Goal: Complete application form

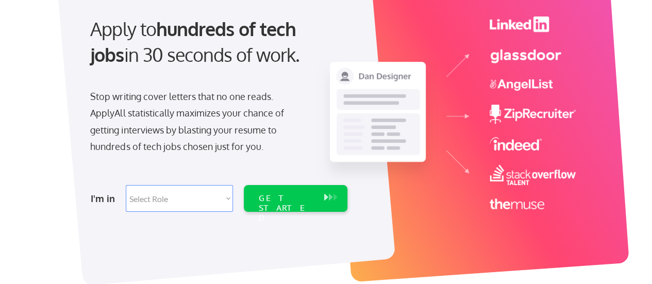
scroll to position [103, 0]
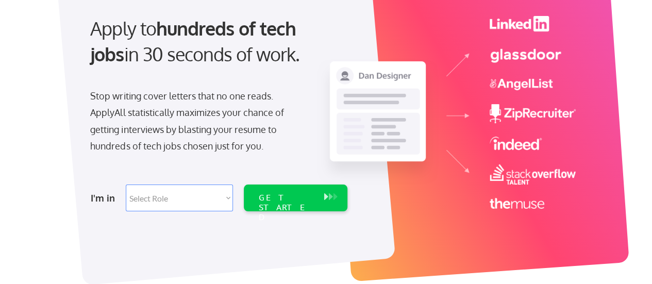
click at [219, 194] on select "Select Role Software Engineering Product Management Customer Success Sales UI/U…" at bounding box center [179, 197] width 107 height 27
select select ""it_security""
click at [126, 184] on select "Select Role Software Engineering Product Management Customer Success Sales UI/U…" at bounding box center [179, 197] width 107 height 27
select select ""it_security""
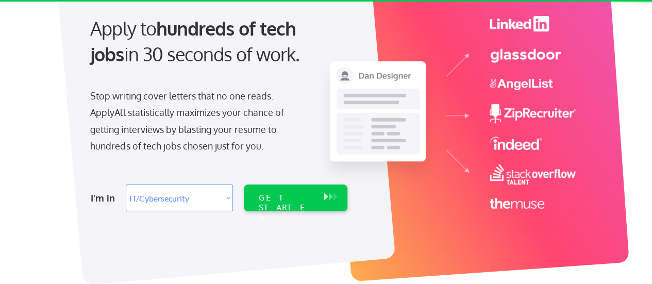
click at [225, 193] on select "Select Role Software Engineering Product Management Customer Success Sales UI/U…" at bounding box center [179, 197] width 107 height 27
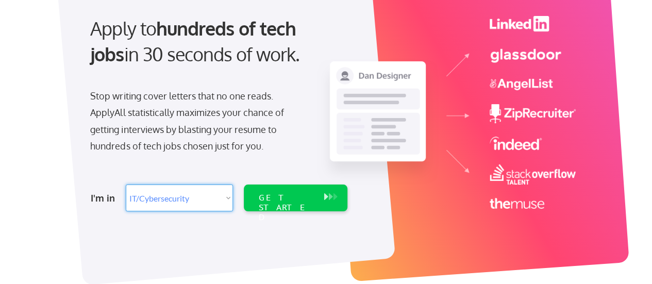
click at [225, 193] on select "Select Role Software Engineering Product Management Customer Success Sales UI/U…" at bounding box center [179, 197] width 107 height 27
click at [251, 196] on div "GET STARTED" at bounding box center [296, 197] width 104 height 27
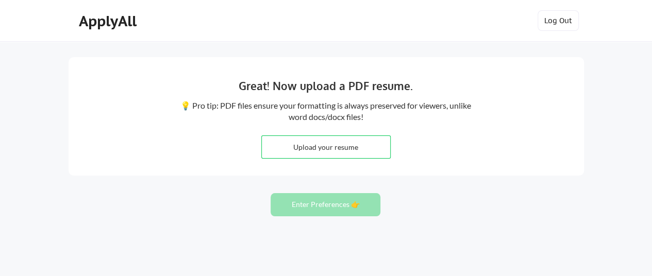
click at [352, 151] on input "file" at bounding box center [326, 147] width 128 height 22
type input "C:\fakepath\CV-Nitin Jagtap_Ent Architect.docx"
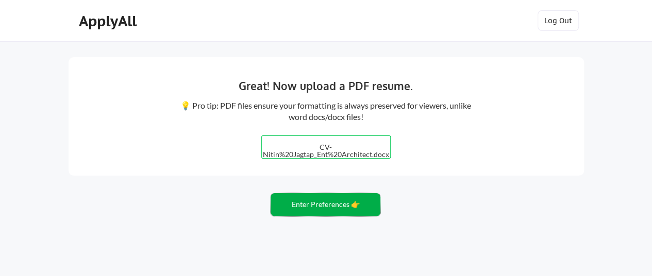
click at [306, 209] on button "Enter Preferences 👉" at bounding box center [325, 204] width 110 height 23
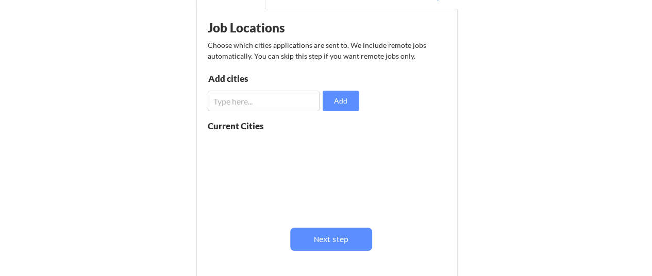
scroll to position [155, 0]
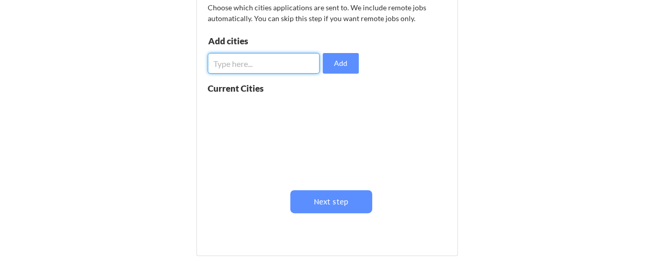
click at [286, 67] on input "input" at bounding box center [264, 63] width 112 height 21
type input "melbourne"
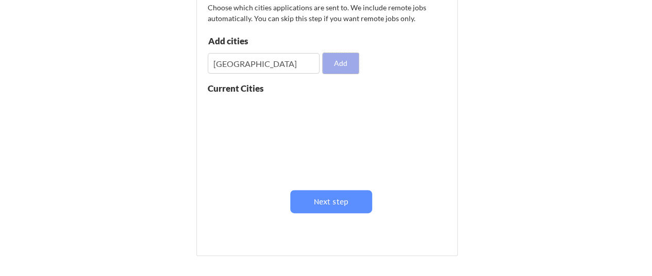
click at [338, 64] on button "Add" at bounding box center [341, 63] width 36 height 21
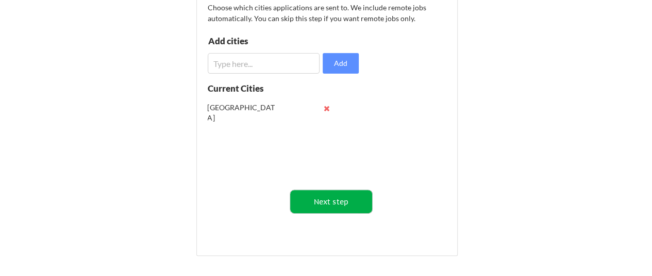
click at [353, 195] on button "Next step" at bounding box center [331, 201] width 82 height 23
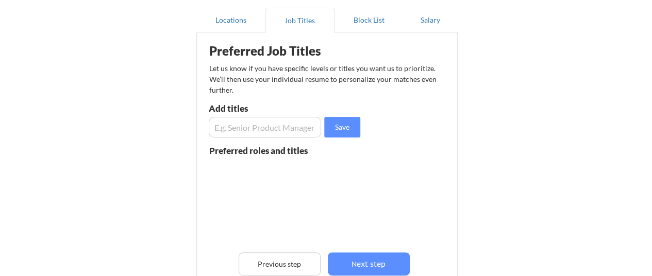
scroll to position [52, 0]
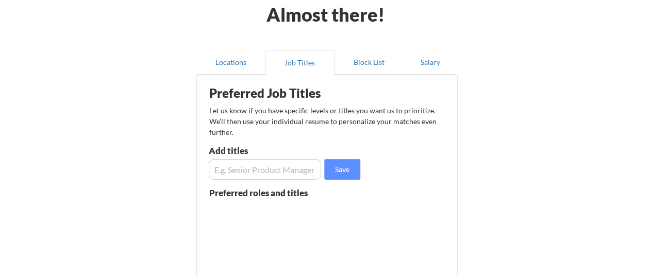
click at [264, 171] on input "input" at bounding box center [265, 169] width 113 height 21
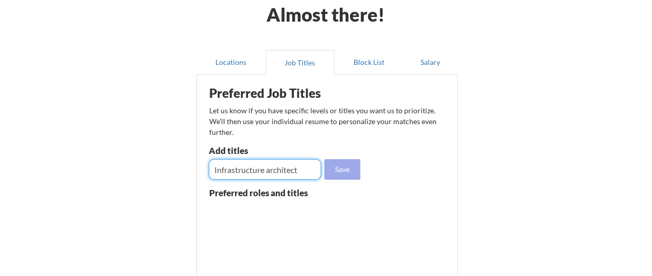
type input "Infrastructure architect"
click at [348, 172] on button "Save" at bounding box center [342, 169] width 36 height 21
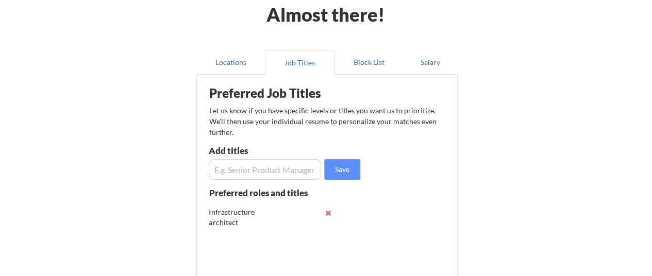
click at [263, 171] on input "input" at bounding box center [265, 169] width 113 height 21
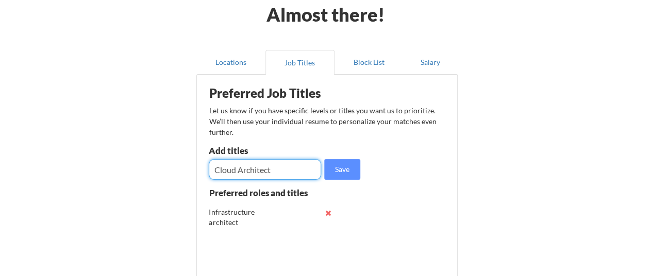
type input "Cloud Architect"
click at [340, 173] on button "Save" at bounding box center [342, 169] width 36 height 21
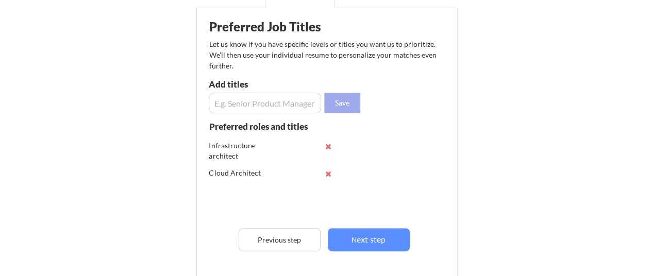
scroll to position [155, 0]
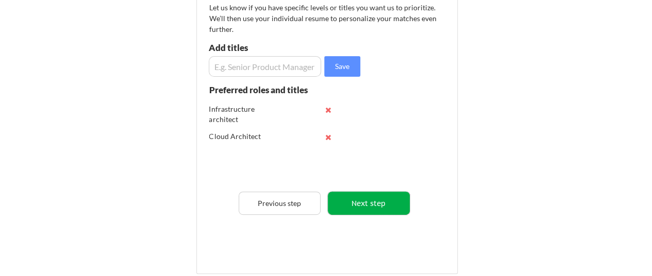
click at [367, 207] on button "Next step" at bounding box center [369, 203] width 82 height 23
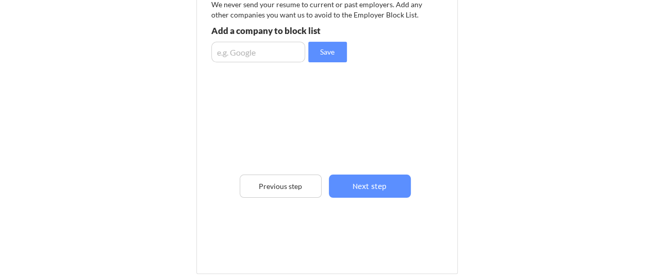
scroll to position [103, 0]
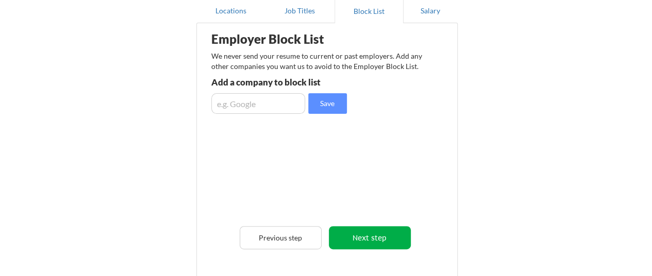
click at [367, 241] on button "Next step" at bounding box center [370, 237] width 82 height 23
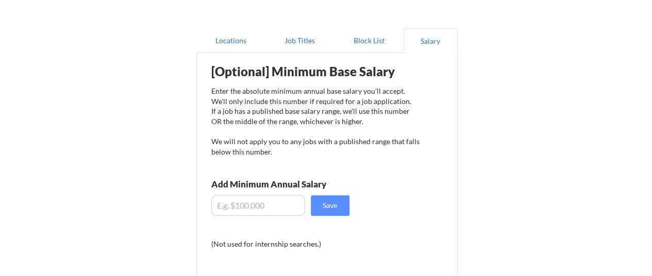
scroll to position [52, 0]
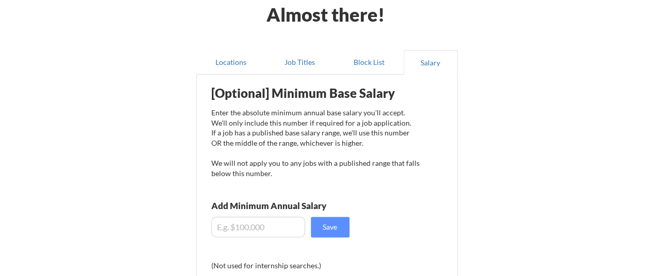
click at [268, 222] on input "input" at bounding box center [258, 227] width 94 height 21
type input "$180,000"
click at [416, 192] on div "[Optional] Minimum Base Salary Enter the absolute minimum annual base salary yo…" at bounding box center [329, 227] width 255 height 295
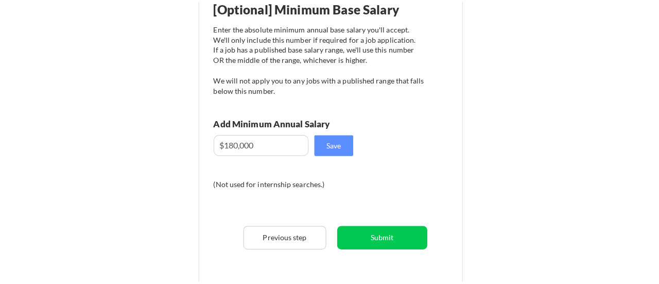
scroll to position [206, 0]
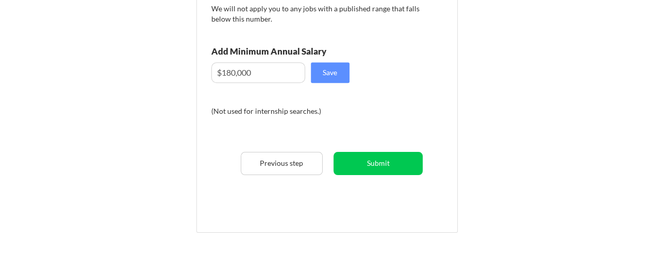
click at [337, 75] on button "Save" at bounding box center [330, 72] width 39 height 21
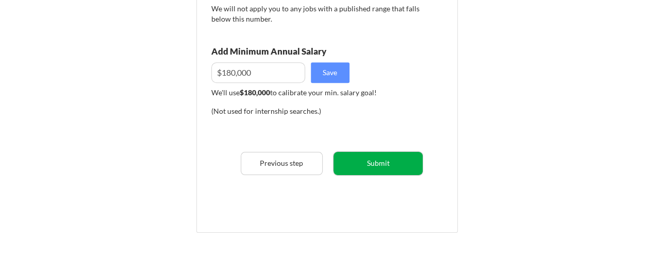
click at [382, 172] on button "Submit" at bounding box center [377, 163] width 89 height 23
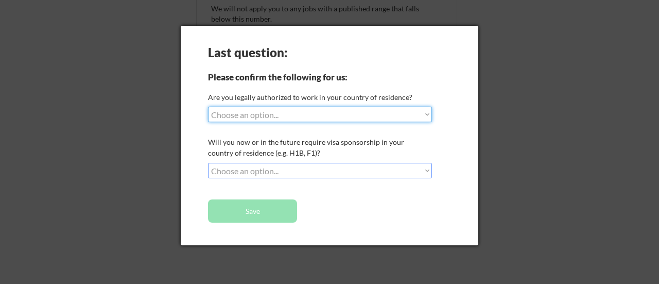
click at [303, 119] on select "Choose an option... Yes, I am a US Citizen Yes, I am a Canadian Citizen Yes, I …" at bounding box center [320, 114] width 224 height 15
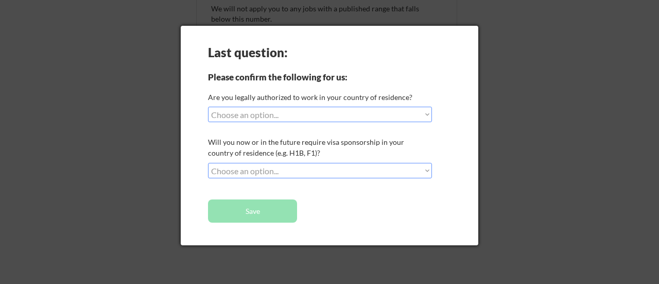
click at [449, 180] on div "Last question: Please confirm the following for us: Are you legally authorized …" at bounding box center [330, 135] width 298 height 219
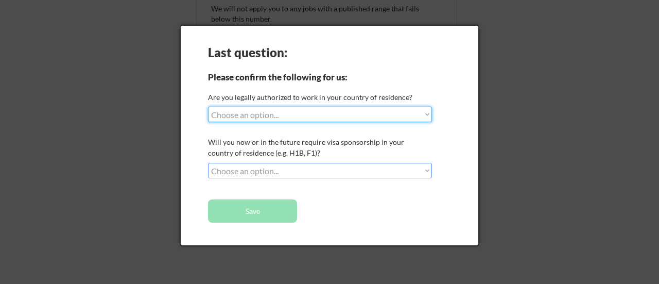
click at [367, 114] on select "Choose an option... Yes, I am a US Citizen Yes, I am a Canadian Citizen Yes, I …" at bounding box center [320, 114] width 224 height 15
select select ""yes__i_am_an_other_permanent_resident""
click at [208, 107] on select "Choose an option... Yes, I am a US Citizen Yes, I am a Canadian Citizen Yes, I …" at bounding box center [320, 114] width 224 height 15
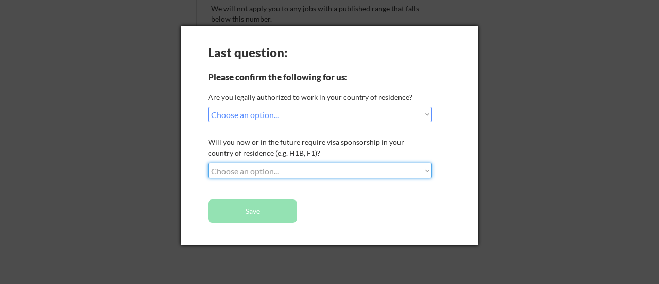
click at [347, 172] on select "Choose an option... No, I will not need sponsorship Yes, I will need sponsorship" at bounding box center [320, 170] width 224 height 15
select select ""no__i_will_not_need_sponsorship""
click at [208, 163] on select "Choose an option... No, I will not need sponsorship Yes, I will need sponsorship" at bounding box center [320, 170] width 224 height 15
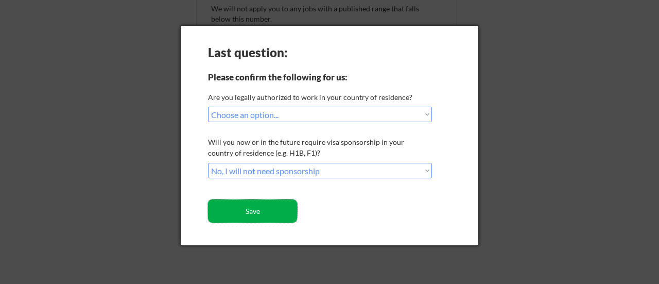
click at [271, 220] on button "Save" at bounding box center [252, 210] width 89 height 23
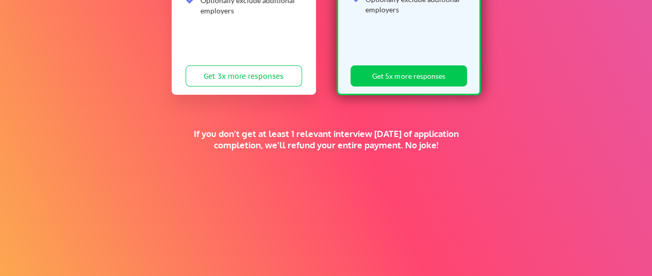
scroll to position [328, 0]
